Goal: Information Seeking & Learning: Check status

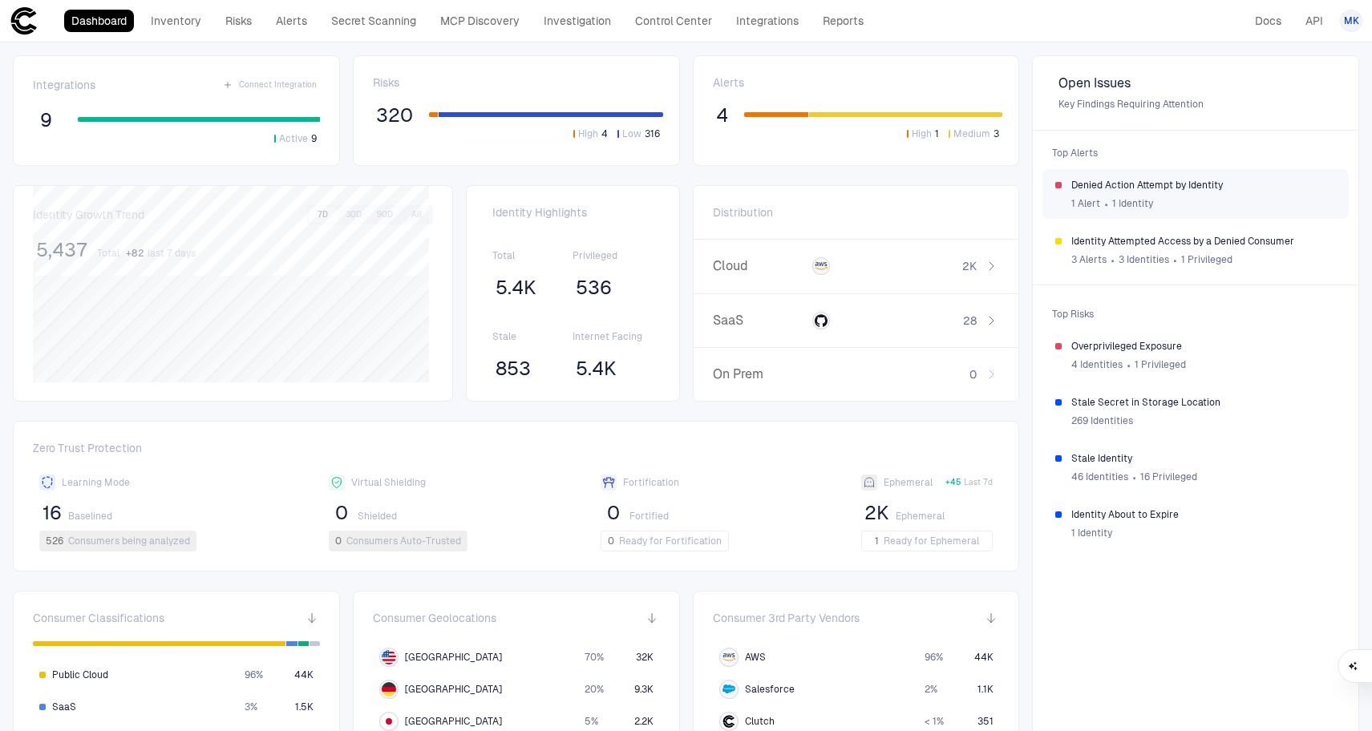
click at [1202, 208] on div "1 Alert ∙ 1 Identity" at bounding box center [1203, 204] width 265 height 24
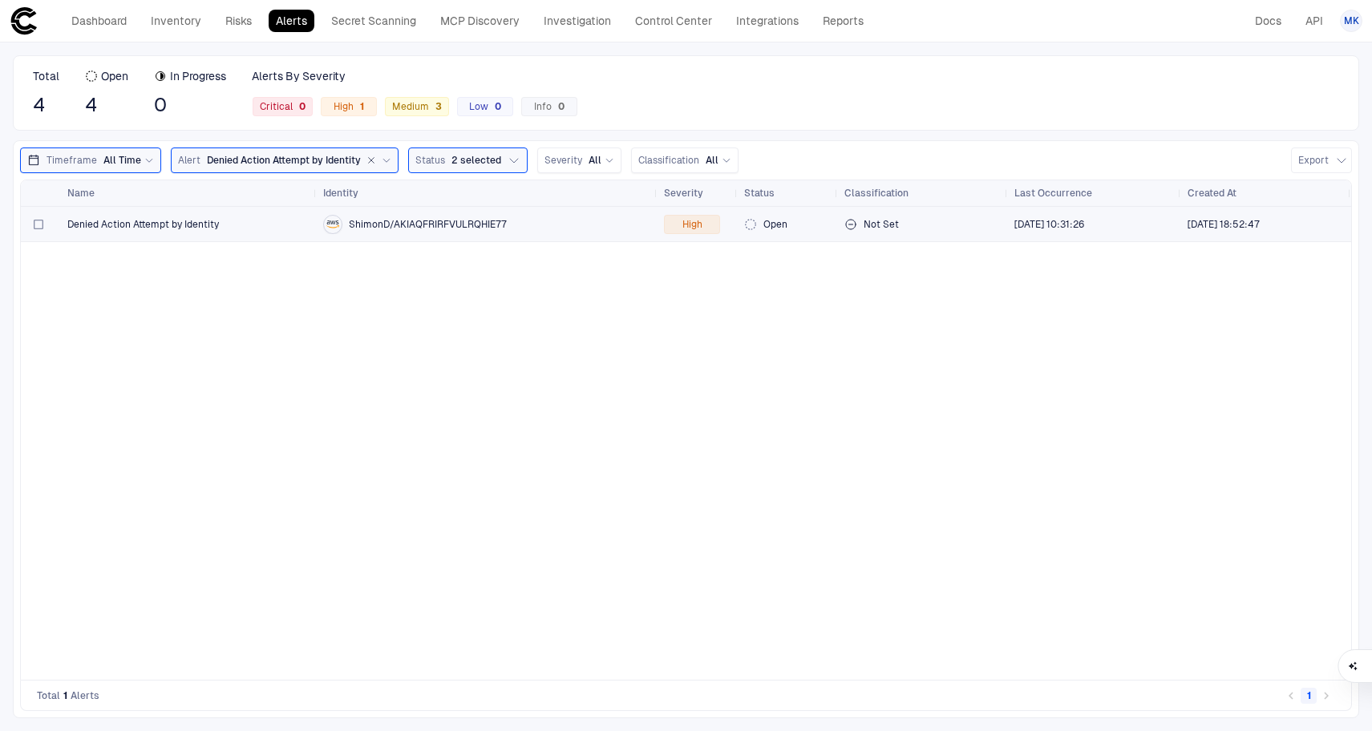
click at [180, 223] on span "Denied Action Attempt by Identity" at bounding box center [143, 224] width 152 height 13
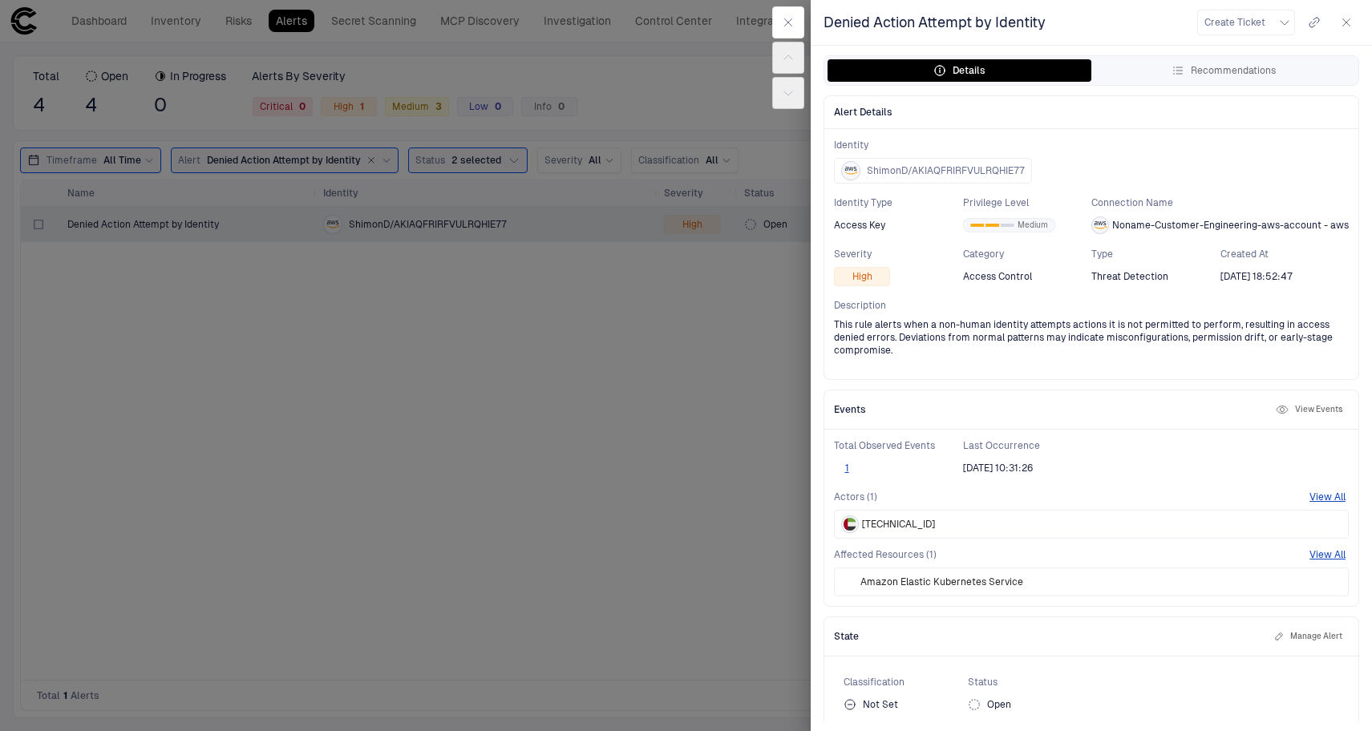
click at [752, 263] on div at bounding box center [686, 365] width 1372 height 731
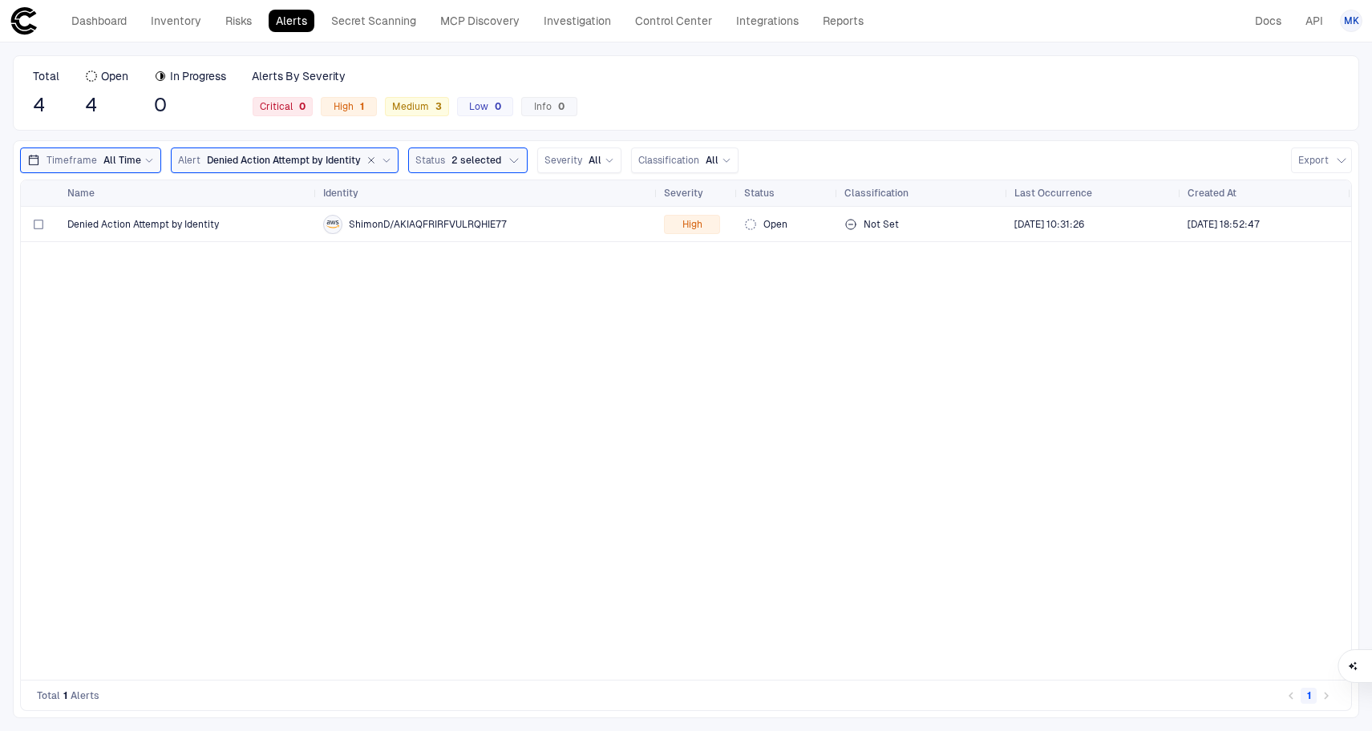
click at [30, 18] on icon at bounding box center [24, 20] width 29 height 29
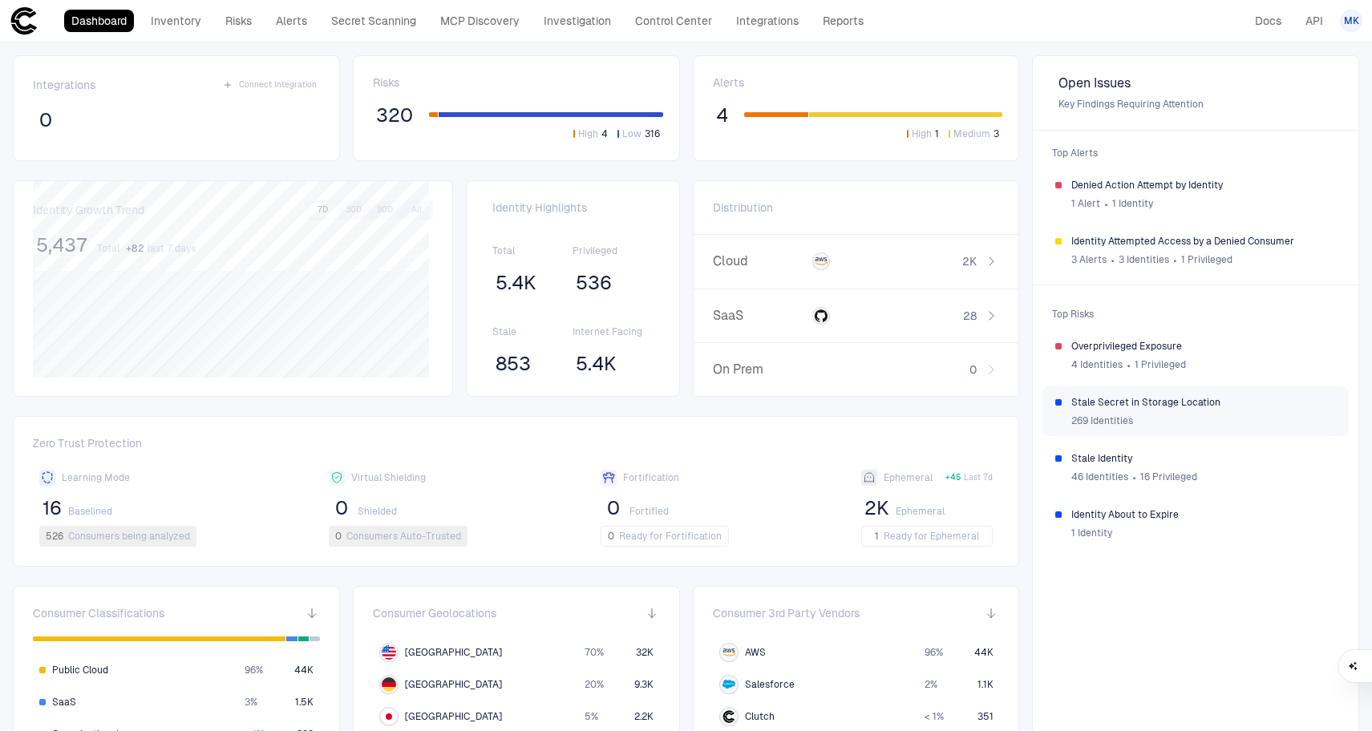
click at [1172, 421] on div "269 Identities" at bounding box center [1203, 421] width 265 height 24
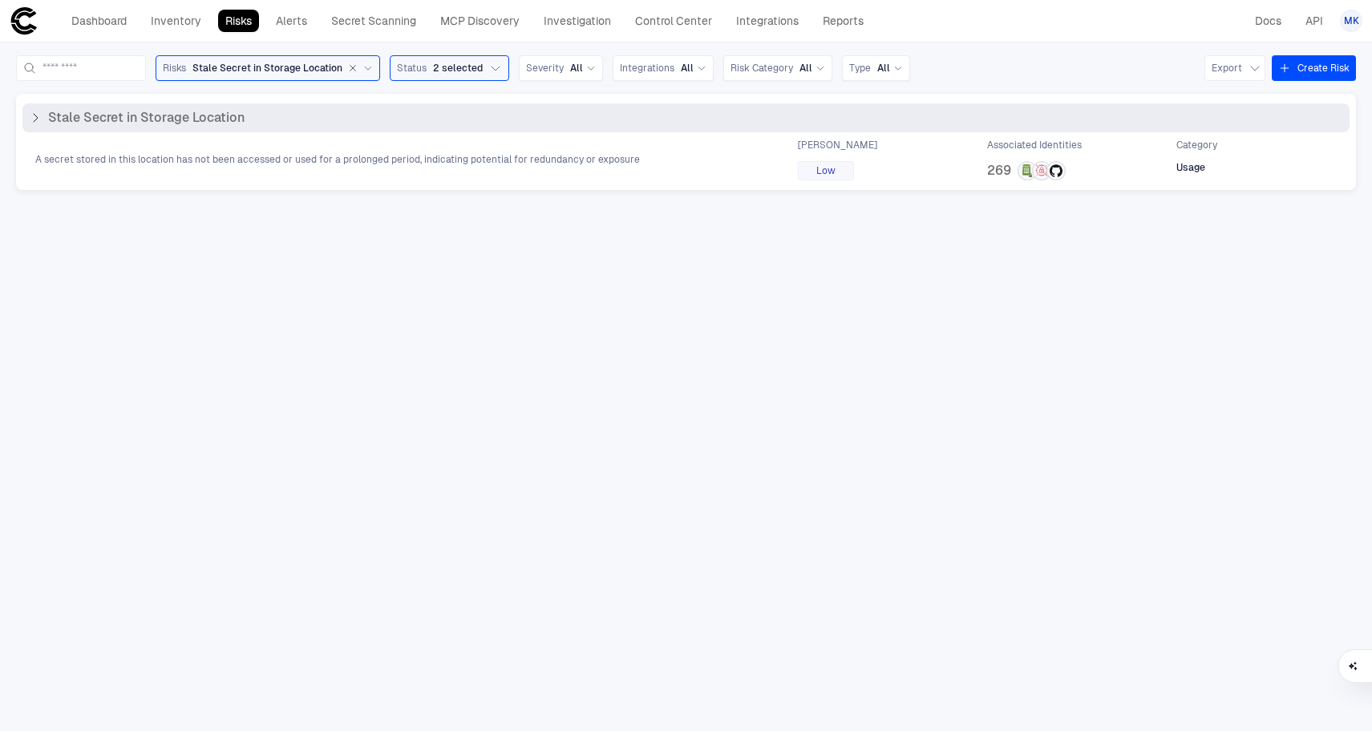
click at [43, 111] on div "Stale Secret in Storage Location" at bounding box center [137, 118] width 216 height 16
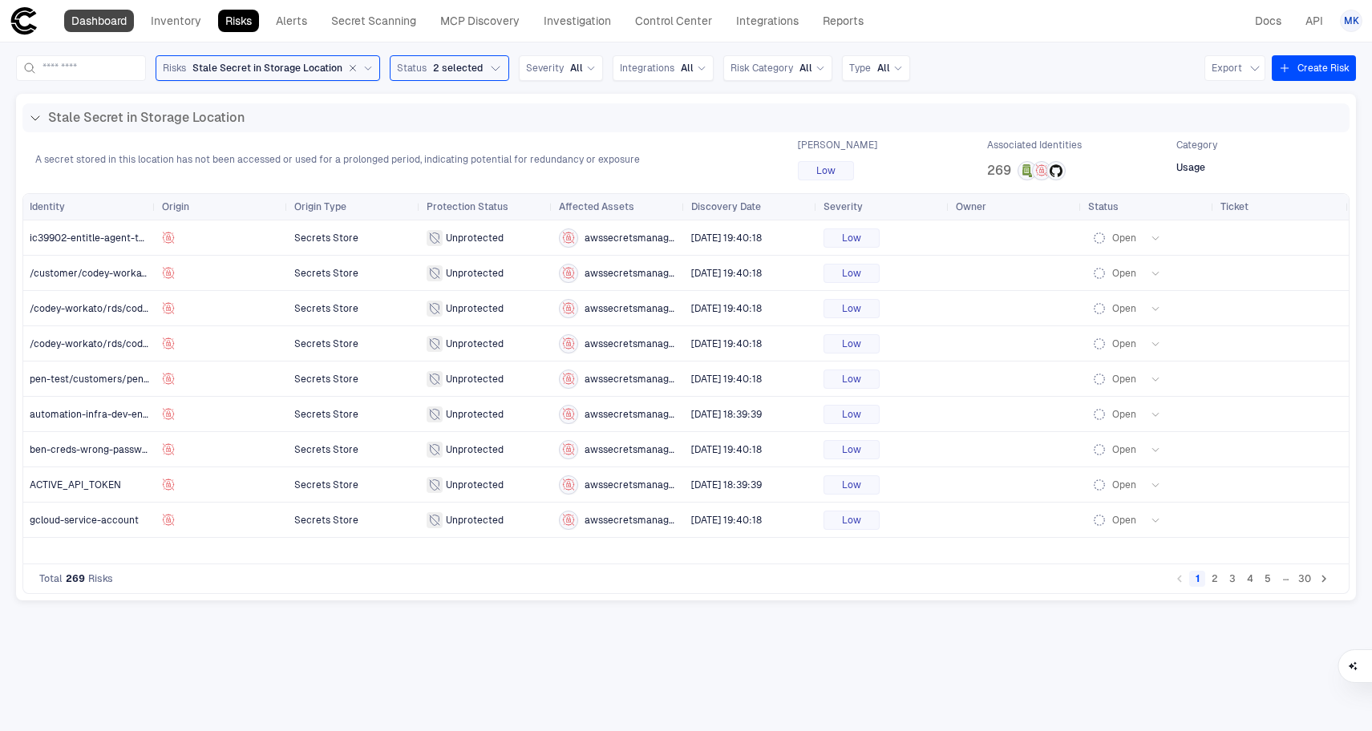
click at [107, 30] on link "Dashboard" at bounding box center [99, 21] width 70 height 22
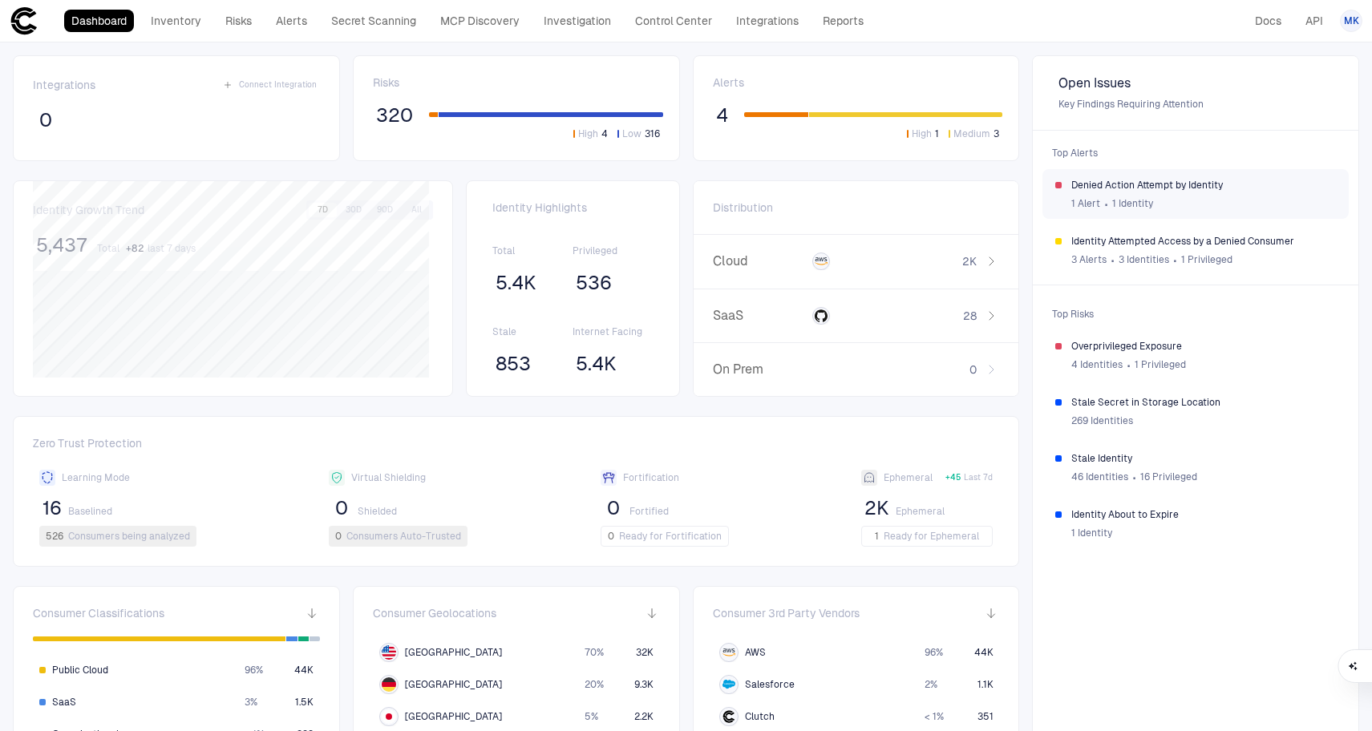
click at [1088, 177] on div "Denied Action Attempt by Identity 1 Alert ∙ 1 Identity" at bounding box center [1195, 194] width 306 height 50
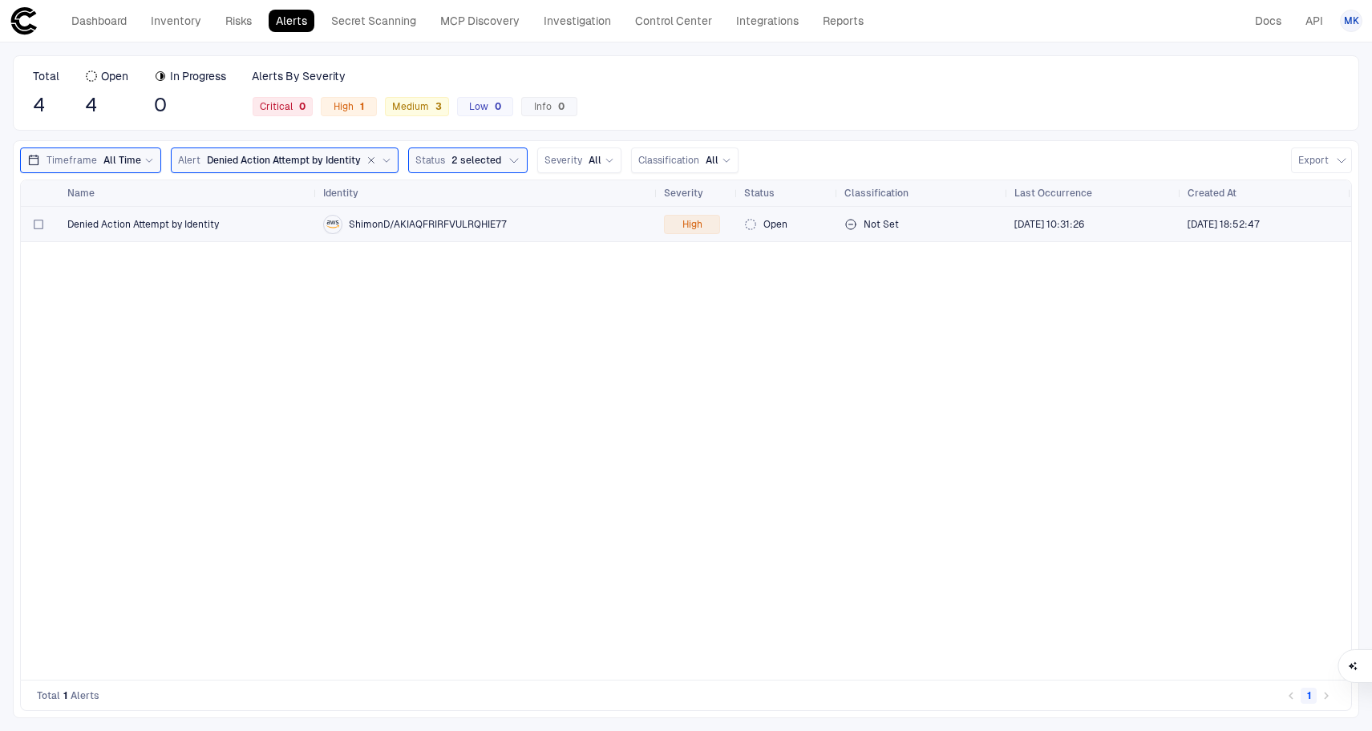
click at [213, 225] on span "Denied Action Attempt by Identity" at bounding box center [143, 224] width 152 height 13
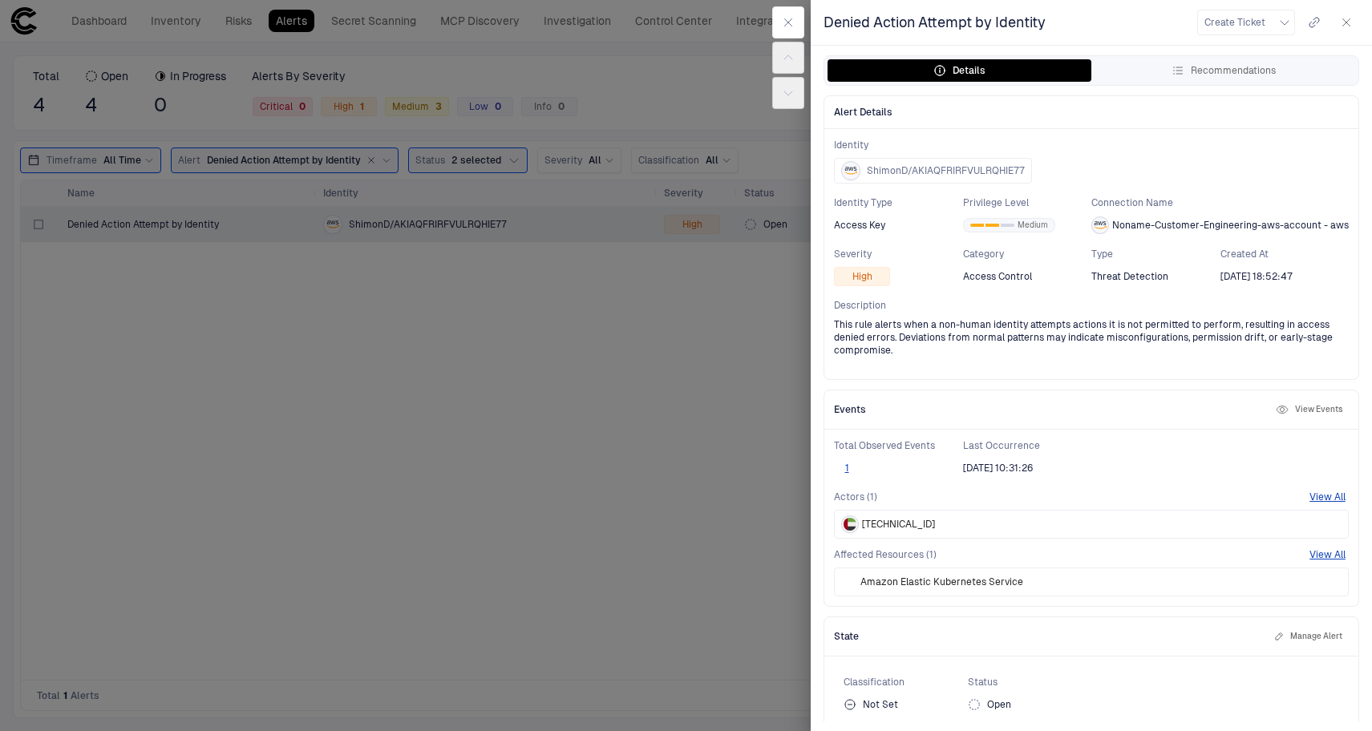
click at [556, 395] on div at bounding box center [686, 365] width 1372 height 731
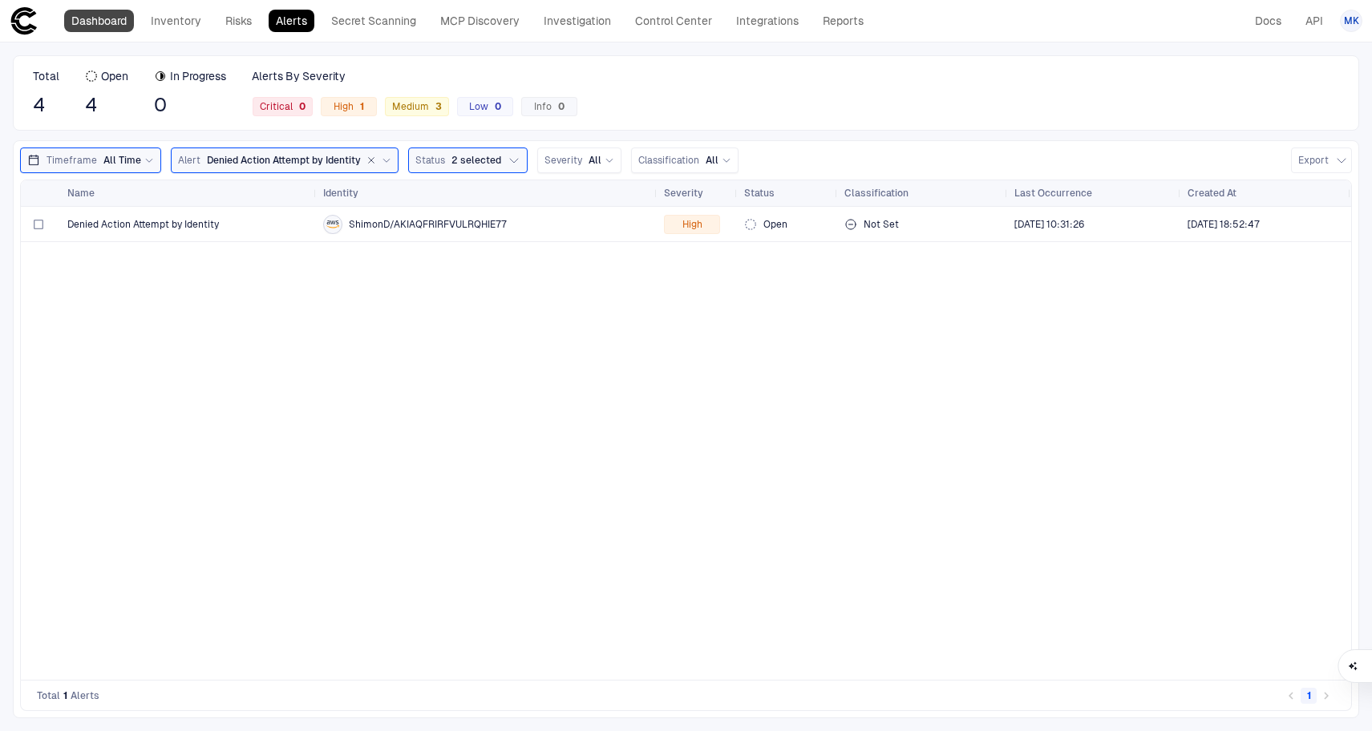
click at [100, 30] on link "Dashboard" at bounding box center [99, 21] width 70 height 22
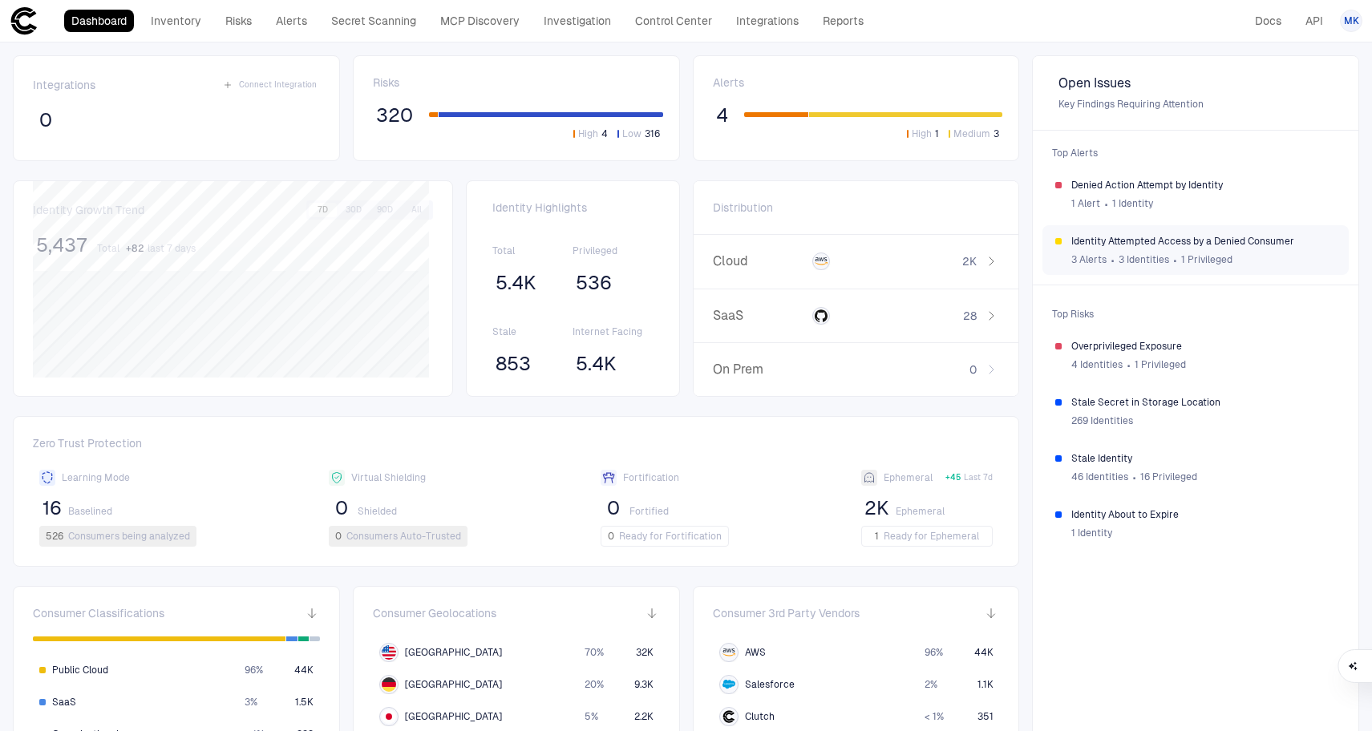
click at [1131, 247] on span "Identity Attempted Access by a Denied Consumer" at bounding box center [1203, 241] width 265 height 13
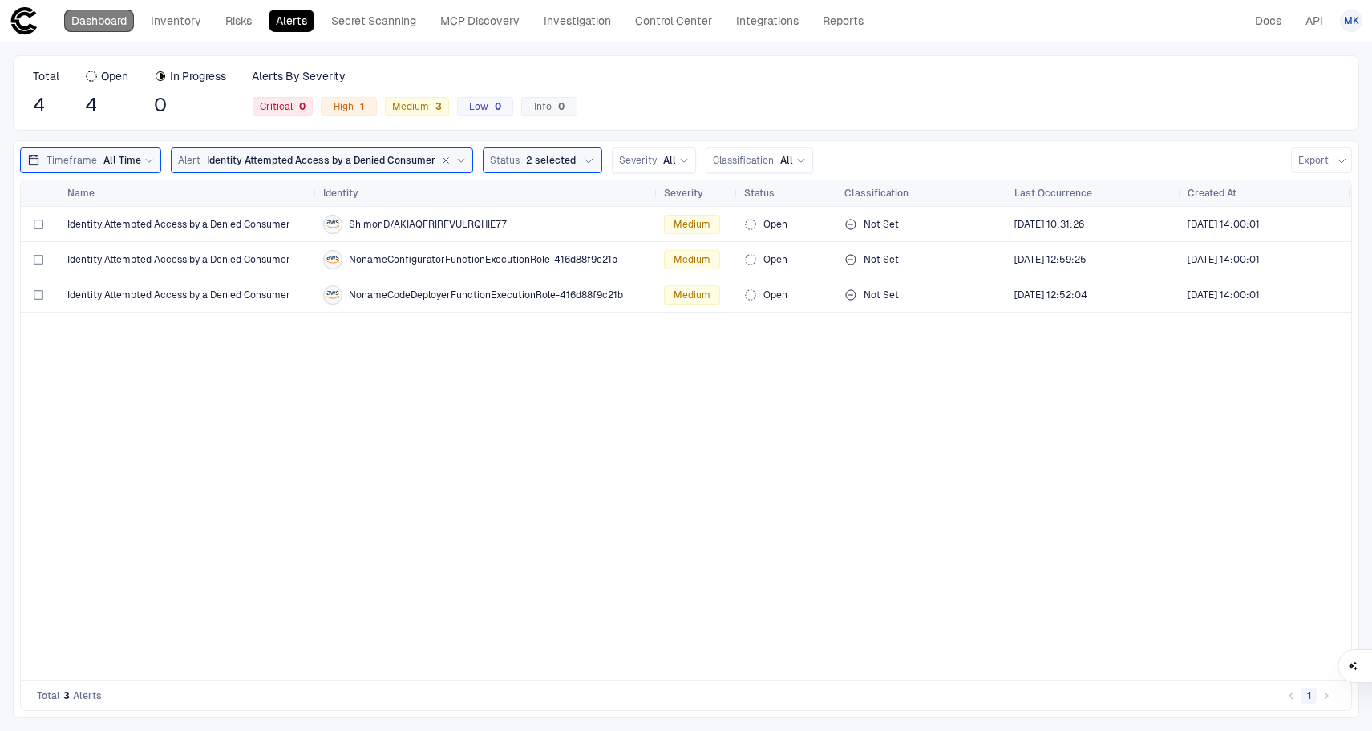
click at [110, 23] on link "Dashboard" at bounding box center [99, 21] width 70 height 22
